Goal: Navigation & Orientation: Find specific page/section

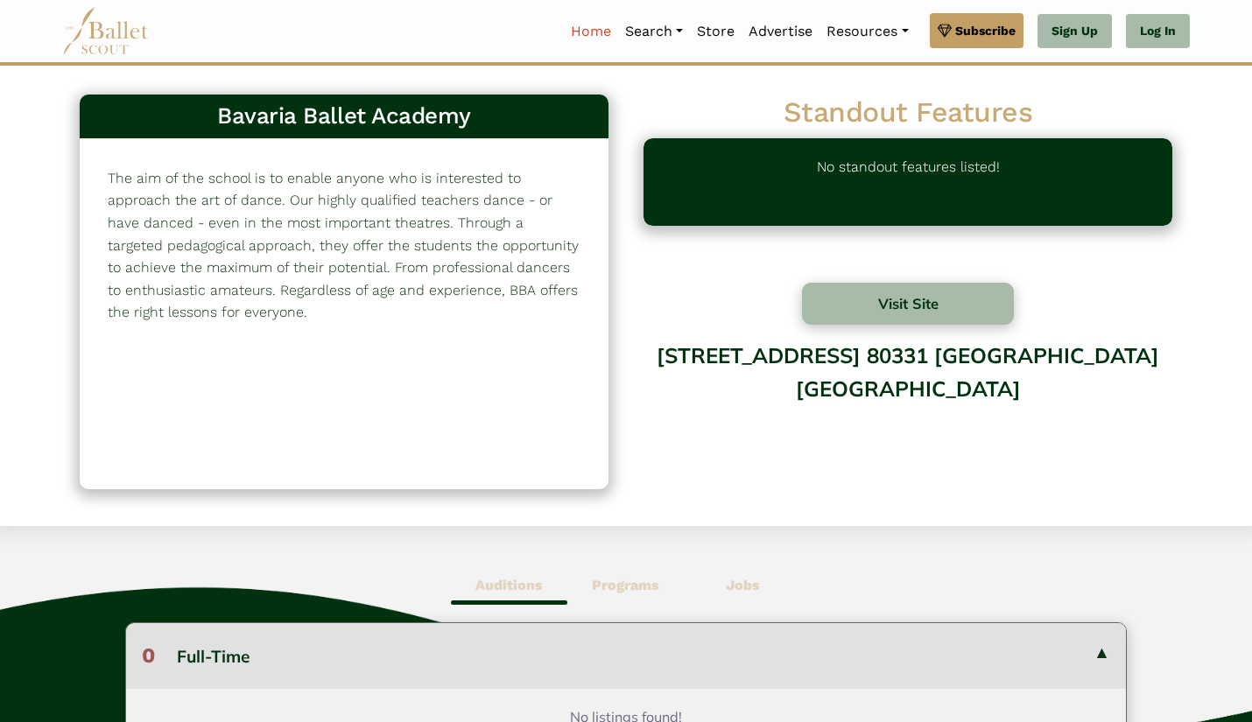
click at [580, 35] on link "Home" at bounding box center [591, 31] width 54 height 37
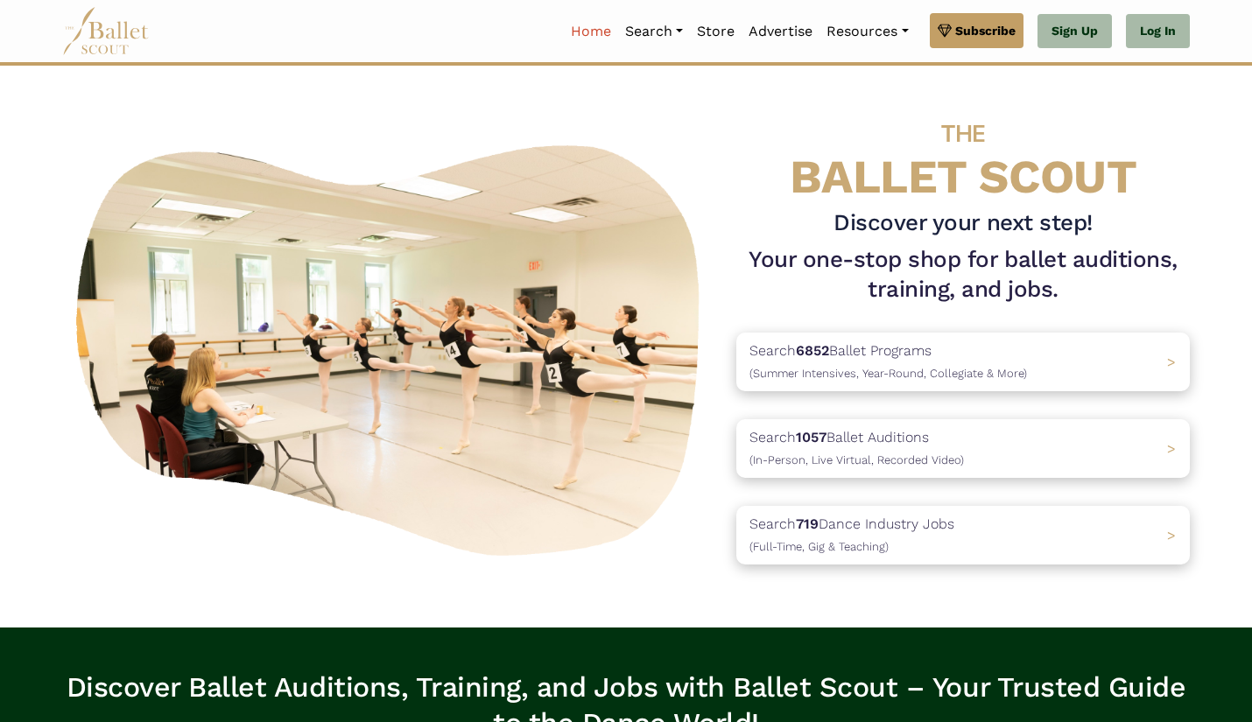
click at [579, 33] on link "Home" at bounding box center [591, 31] width 54 height 37
click at [579, 27] on link "Home" at bounding box center [591, 31] width 54 height 37
